Goal: Task Accomplishment & Management: Manage account settings

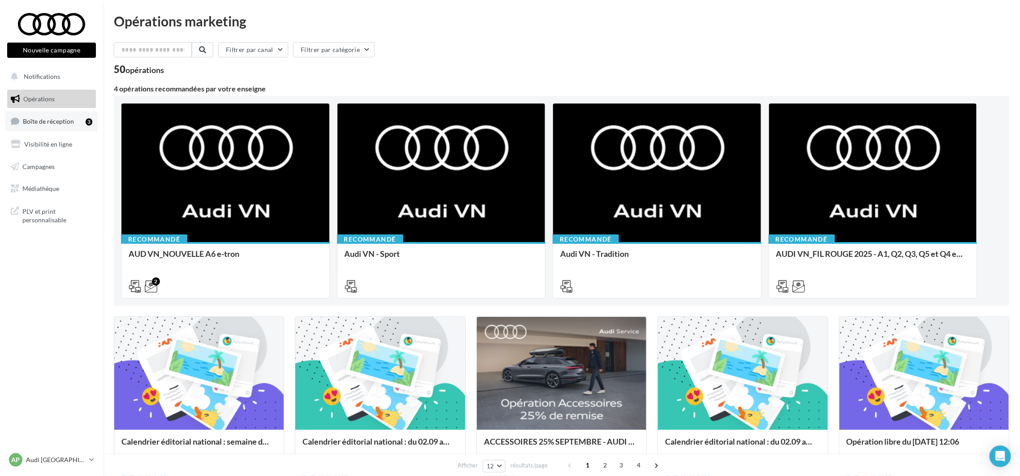
click at [51, 125] on link "Boîte de réception 3" at bounding box center [51, 121] width 92 height 19
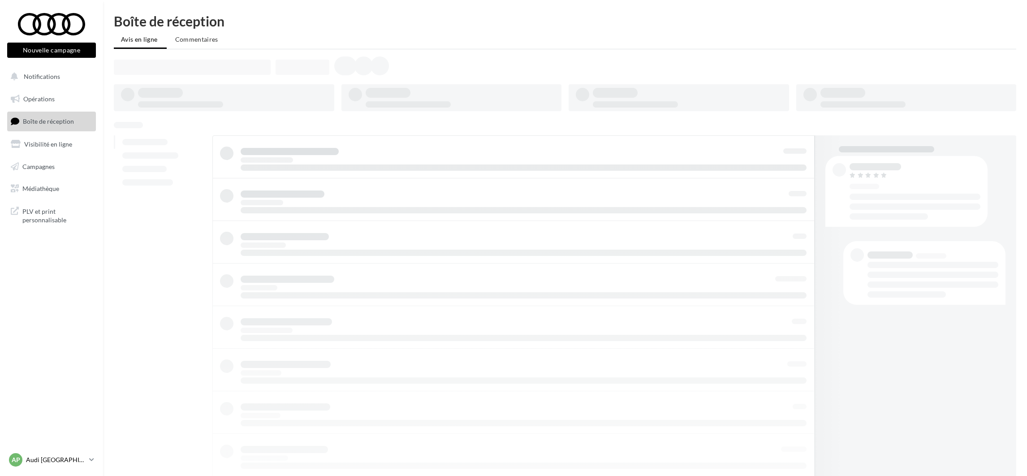
click at [50, 464] on p "Audi [GEOGRAPHIC_DATA] 16" at bounding box center [56, 459] width 60 height 9
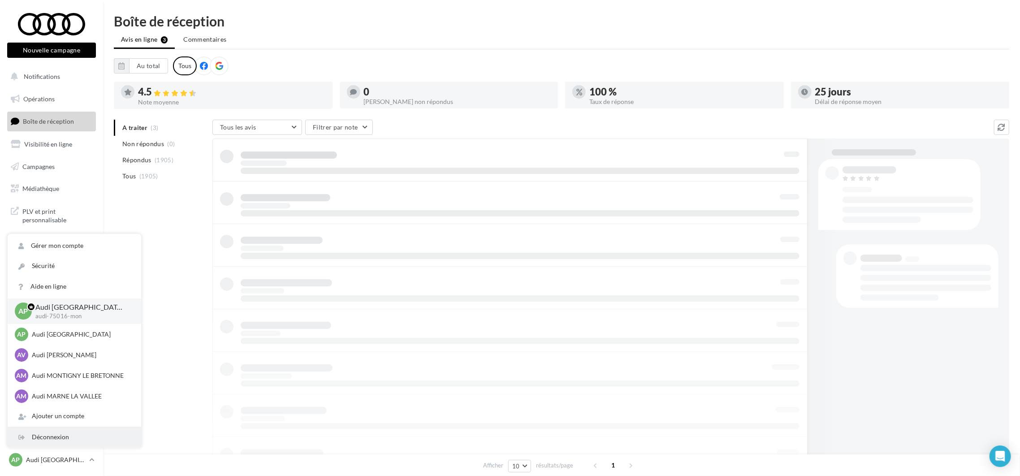
click at [69, 434] on div "Déconnexion" at bounding box center [75, 437] width 134 height 20
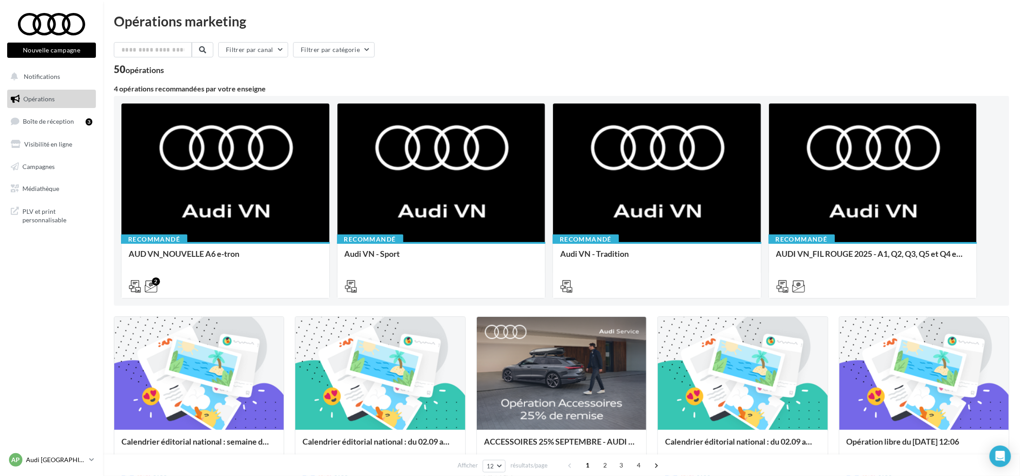
click at [65, 462] on p "Audi [GEOGRAPHIC_DATA] 16" at bounding box center [56, 459] width 60 height 9
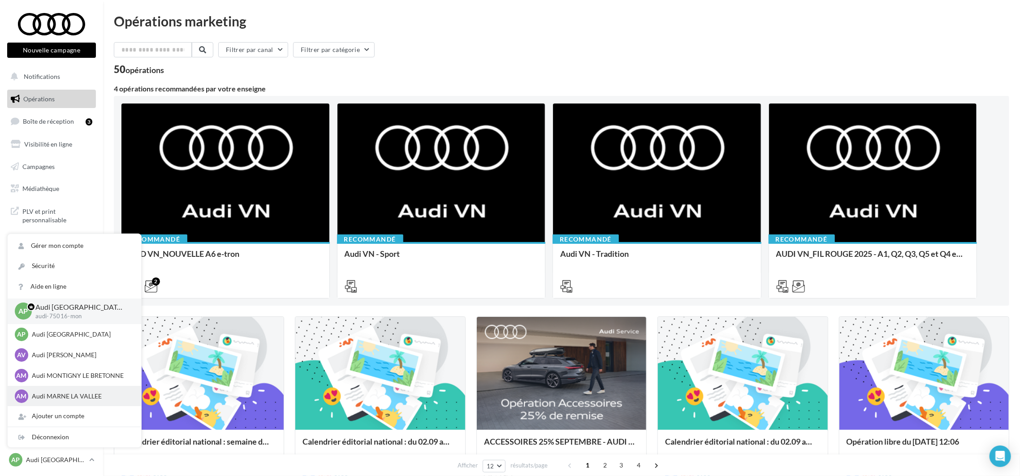
click at [89, 392] on p "Audi MARNE LA VALLEE" at bounding box center [81, 396] width 99 height 9
